Goal: Find specific page/section: Find specific page/section

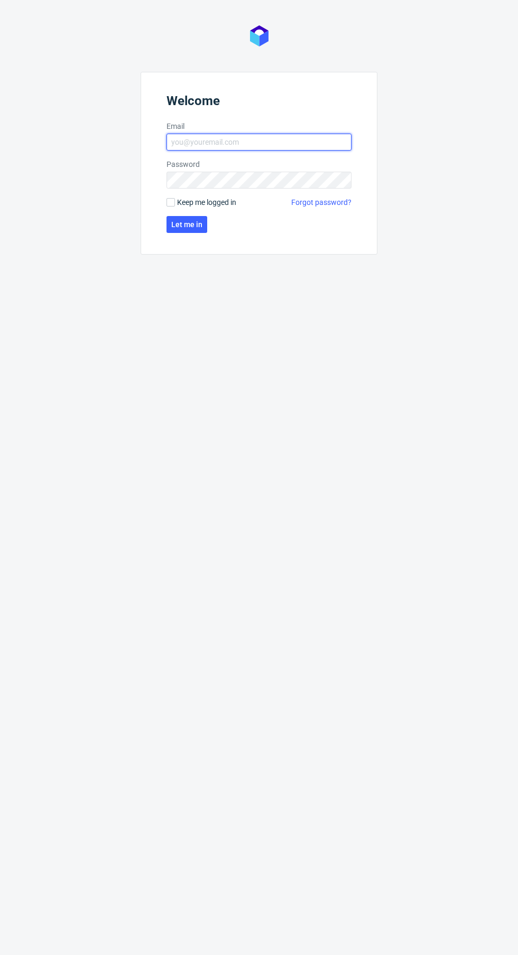
click at [311, 143] on input "Email" at bounding box center [258, 142] width 185 height 17
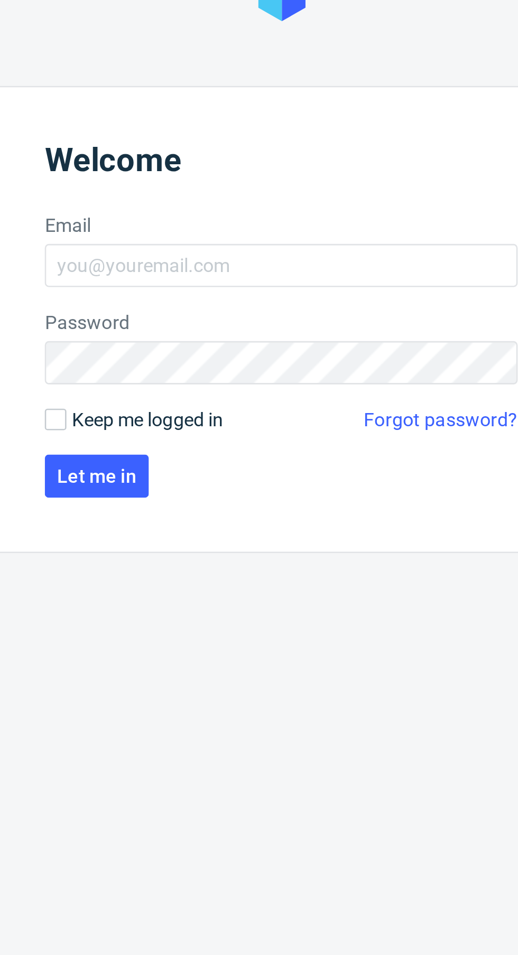
click at [266, 96] on header "Welcome" at bounding box center [258, 102] width 185 height 19
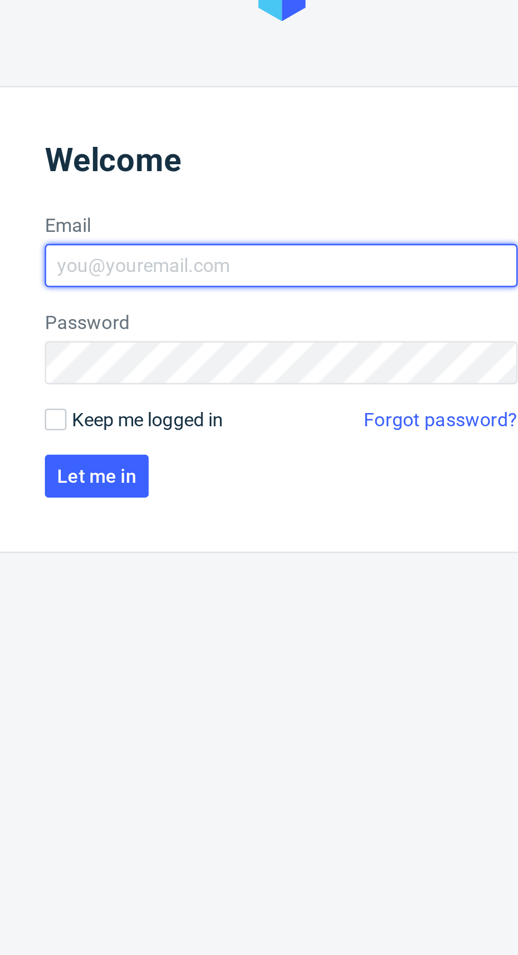
click at [260, 139] on input "Email" at bounding box center [258, 142] width 185 height 17
type input "[EMAIL_ADDRESS][DOMAIN_NAME]"
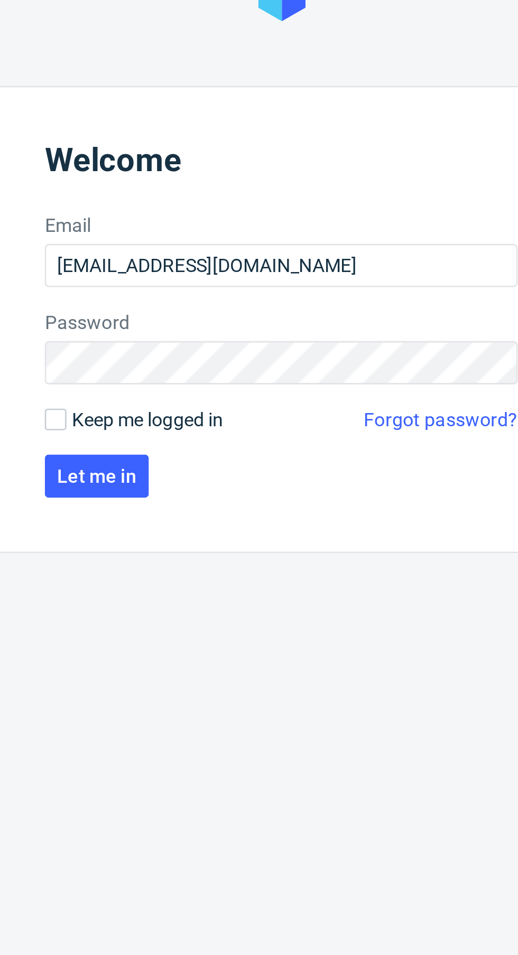
click at [200, 225] on span "Let me in" at bounding box center [186, 224] width 31 height 7
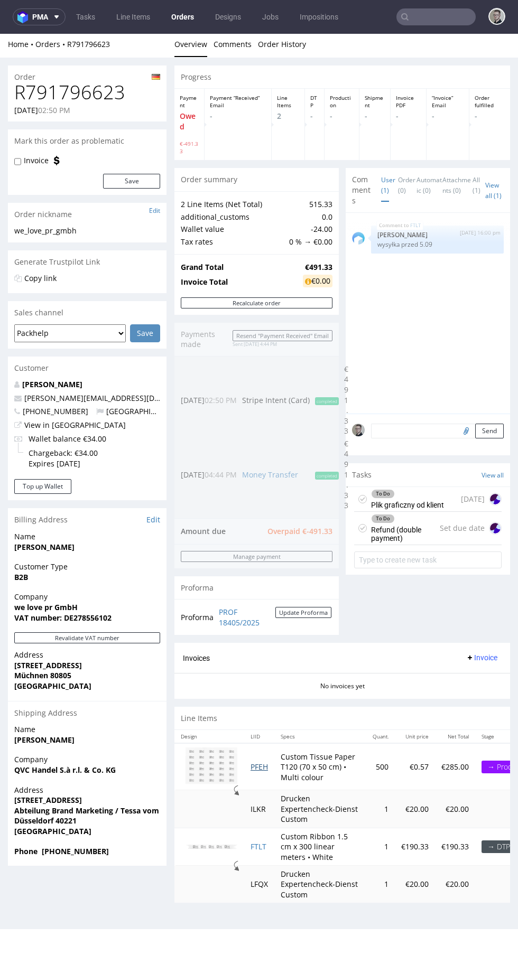
click at [265, 766] on link "PFEH" at bounding box center [258, 767] width 17 height 10
